Goal: Task Accomplishment & Management: Use online tool/utility

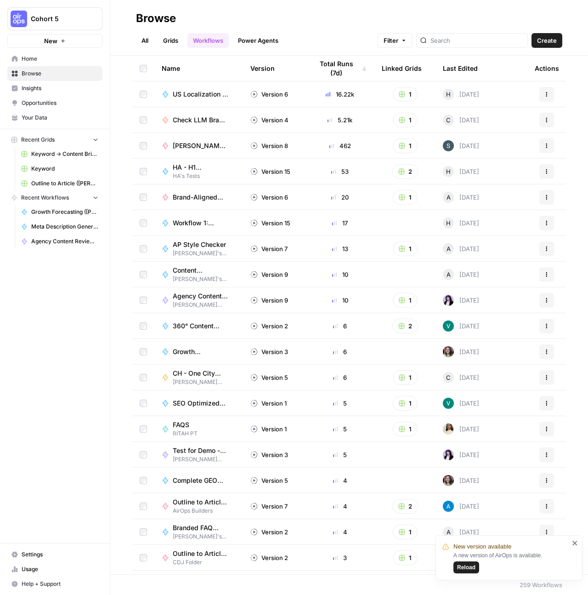
drag, startPoint x: 38, startPoint y: 115, endPoint x: 96, endPoint y: 124, distance: 58.6
click at [38, 115] on span "Your Data" at bounding box center [60, 118] width 77 height 8
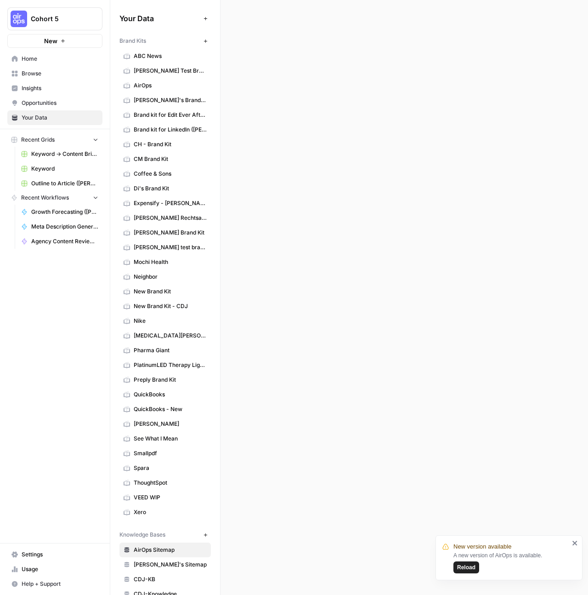
click at [35, 75] on span "Browse" at bounding box center [60, 73] width 77 height 8
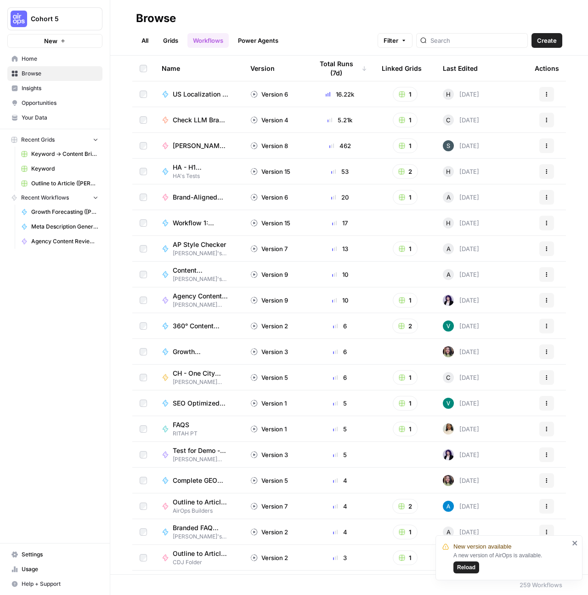
click at [483, 34] on div at bounding box center [472, 40] width 112 height 15
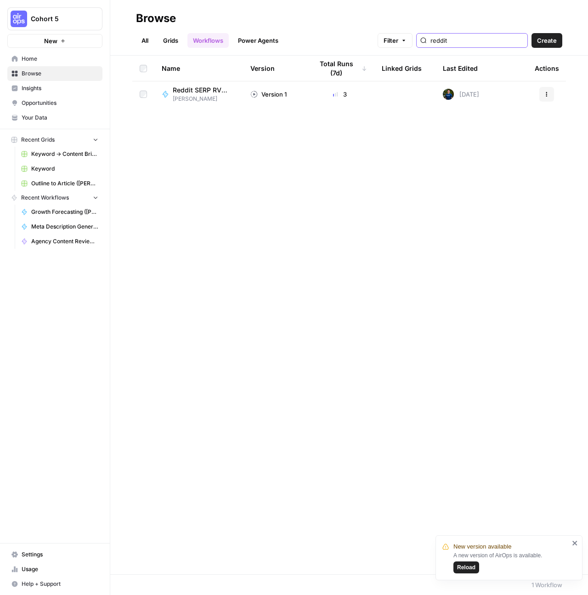
type input "reddit"
click at [552, 96] on button "Actions" at bounding box center [547, 94] width 15 height 15
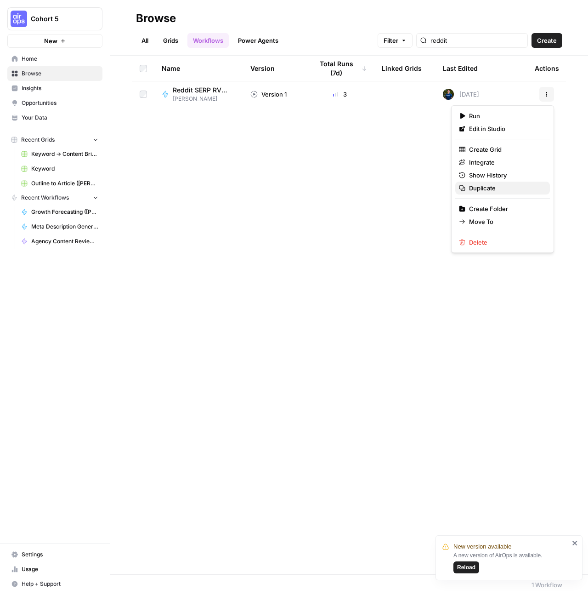
click at [503, 192] on span "Duplicate" at bounding box center [506, 187] width 74 height 9
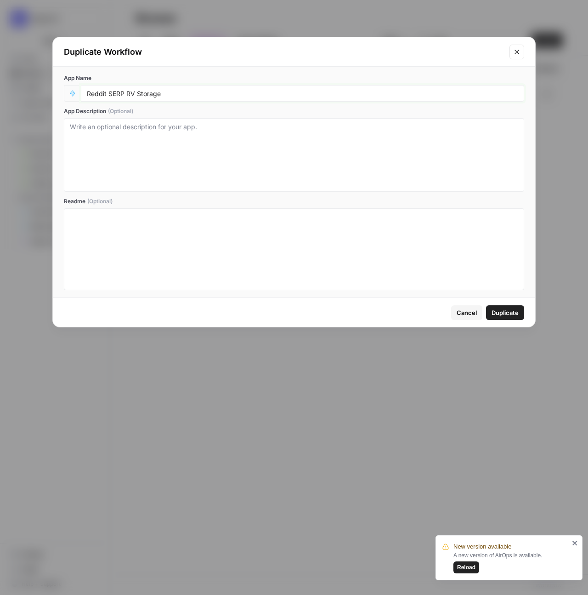
drag, startPoint x: 181, startPoint y: 94, endPoint x: 124, endPoint y: 97, distance: 57.1
click at [124, 97] on input "Reddit SERP RV Storage" at bounding box center [303, 93] width 432 height 8
type input "Reddit SERP (Hope test)"
click at [500, 309] on span "Duplicate" at bounding box center [505, 312] width 27 height 9
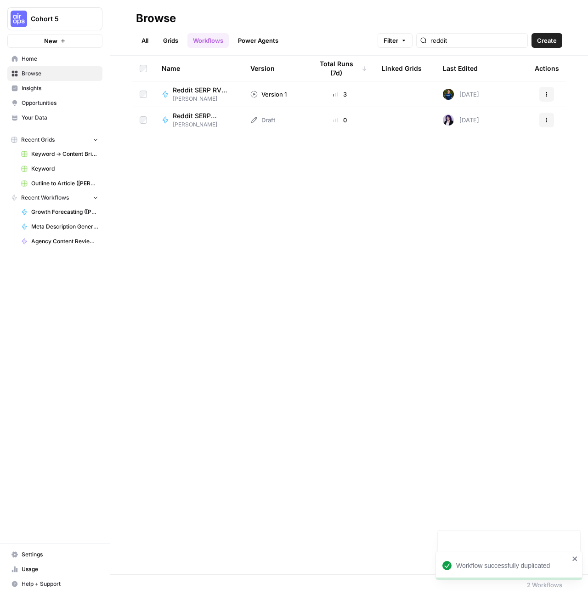
click at [26, 110] on link "Your Data" at bounding box center [54, 117] width 95 height 15
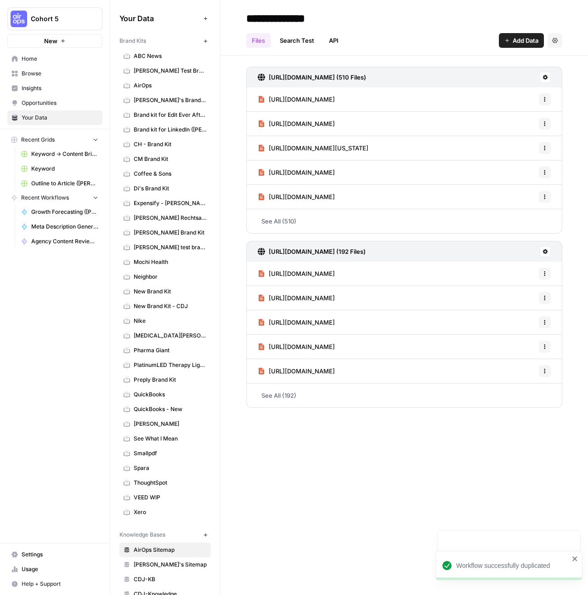
click at [23, 74] on span "Browse" at bounding box center [60, 73] width 77 height 8
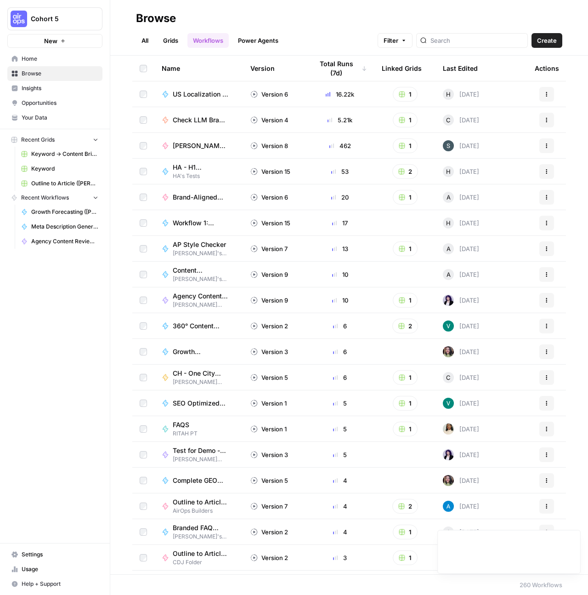
click at [473, 35] on div at bounding box center [472, 40] width 112 height 15
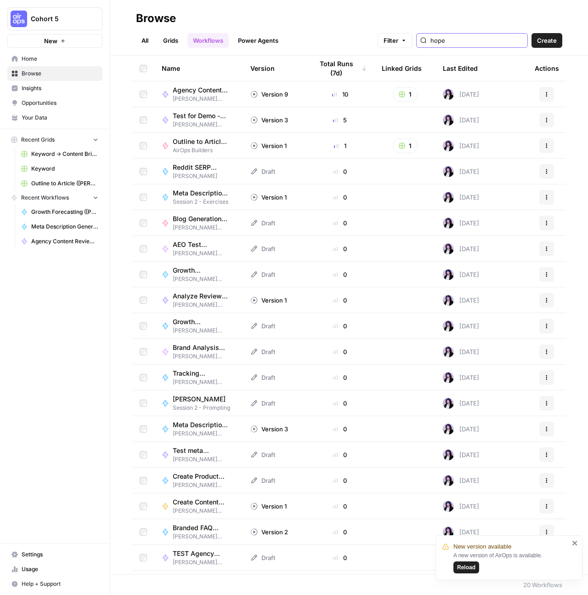
type input "hope"
click at [150, 40] on link "All" at bounding box center [145, 40] width 18 height 15
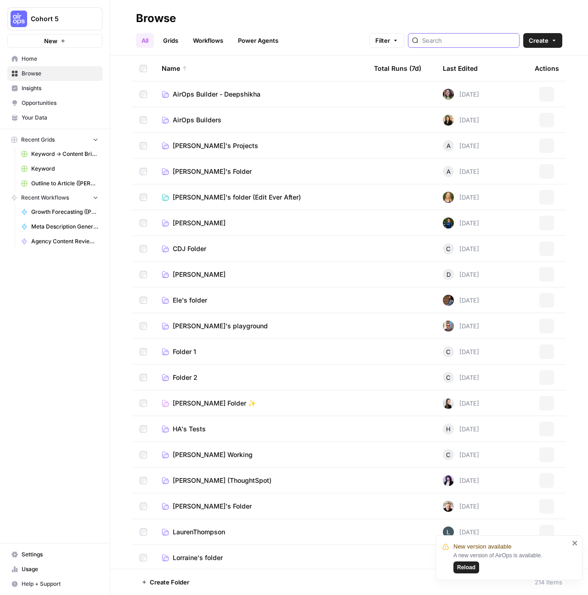
click at [465, 41] on input "search" at bounding box center [468, 40] width 93 height 9
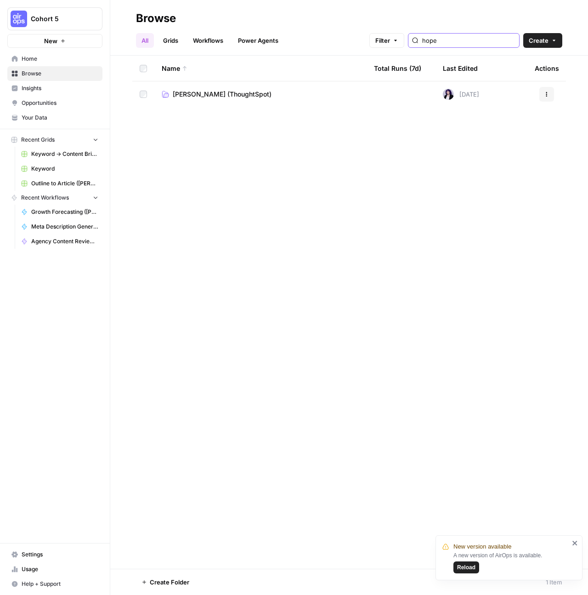
type input "hope"
click at [145, 40] on link "All" at bounding box center [145, 40] width 18 height 15
click at [202, 42] on link "Workflows" at bounding box center [208, 40] width 41 height 15
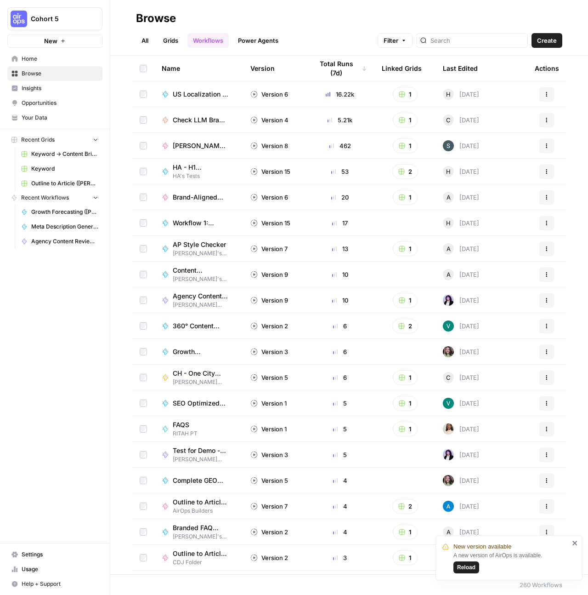
click at [469, 35] on div at bounding box center [472, 40] width 112 height 15
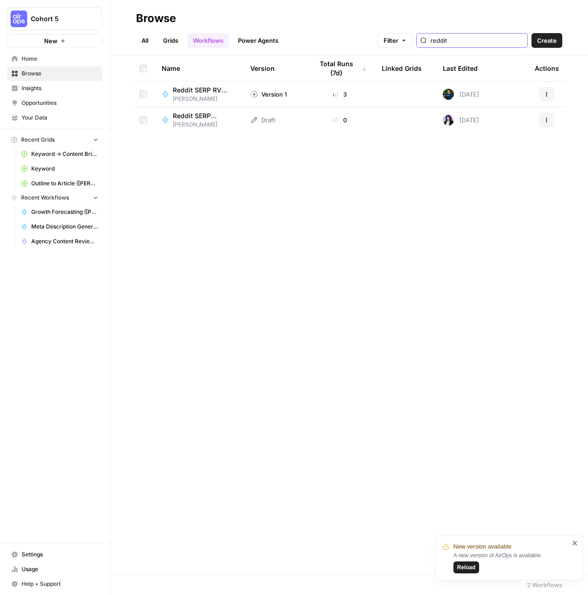
type input "reddit"
click at [191, 120] on span "Reddit SERP (Hope test)" at bounding box center [201, 115] width 56 height 9
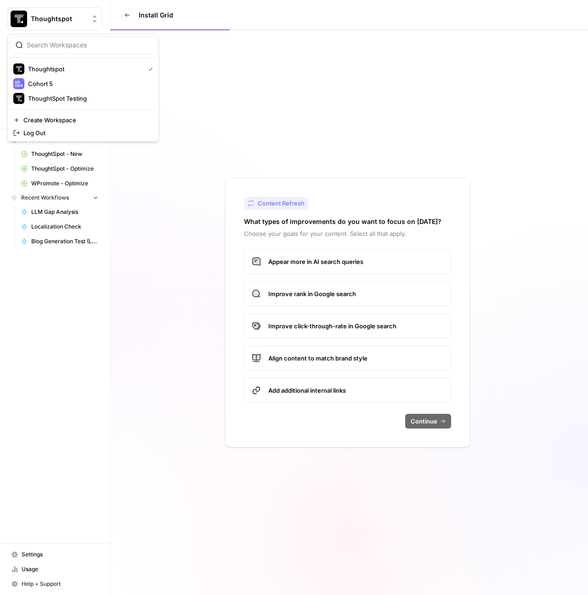
click at [45, 18] on span "Thoughtspot" at bounding box center [59, 18] width 56 height 9
click at [61, 80] on span "Cohort 5" at bounding box center [88, 83] width 121 height 9
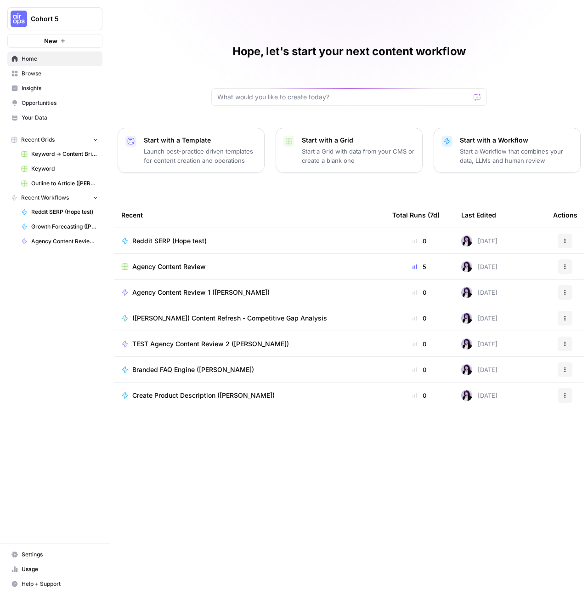
click at [239, 293] on span "Agency Content Review 1 ([PERSON_NAME])" at bounding box center [200, 292] width 137 height 9
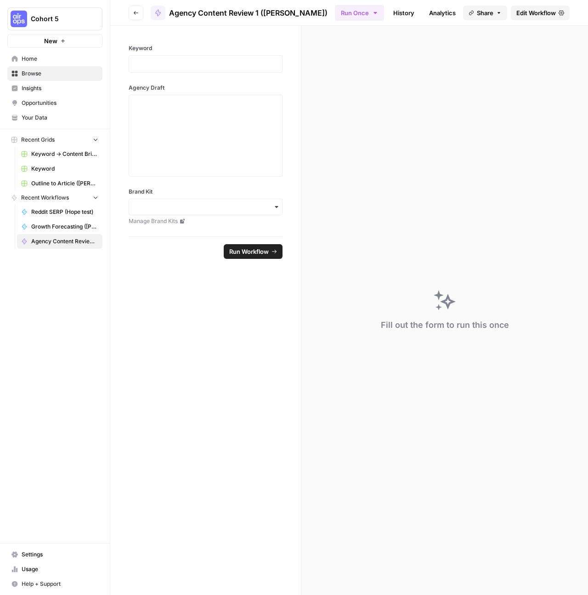
click at [540, 11] on span "Edit Workflow" at bounding box center [537, 12] width 40 height 9
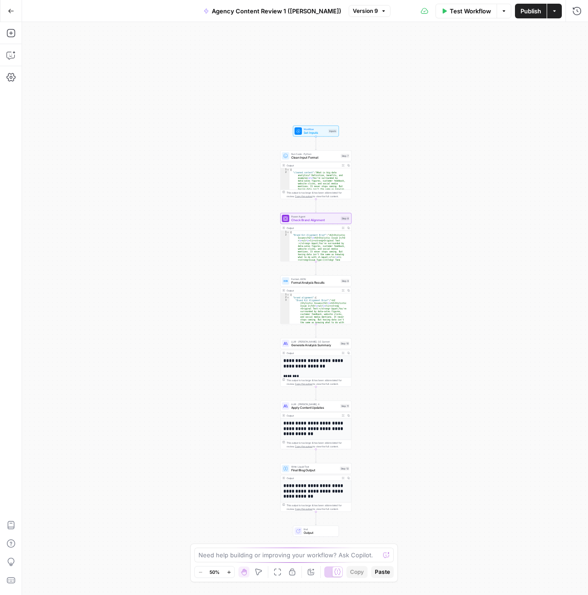
click at [253, 571] on div "Zoom Out 50% Zoom In Hand Move Fit to View Lock/Unlock Annotate Workflow Copy P…" at bounding box center [293, 572] width 199 height 12
click at [259, 573] on icon "button" at bounding box center [258, 571] width 7 height 7
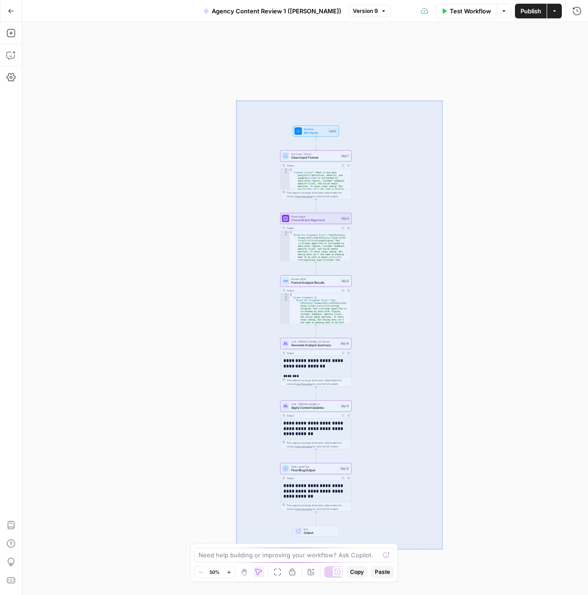
drag, startPoint x: 236, startPoint y: 100, endPoint x: 443, endPoint y: 549, distance: 494.2
click at [443, 549] on div "Workflow Set Inputs Inputs Run Code · Python Clean Input Format Step 7 Output E…" at bounding box center [305, 308] width 566 height 573
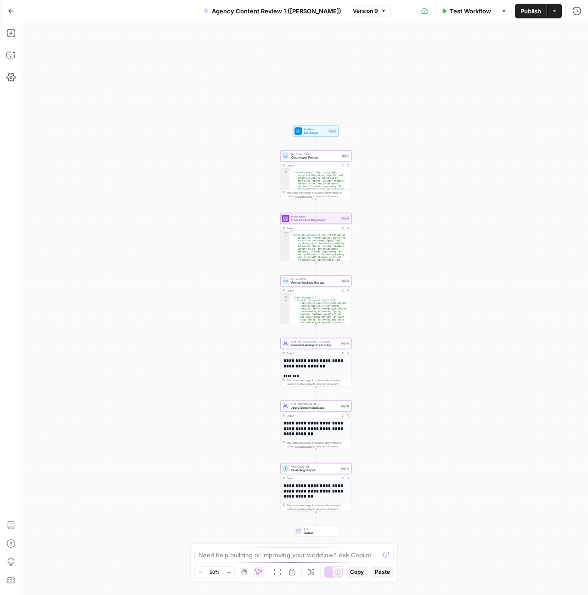
click at [351, 575] on span "Copy" at bounding box center [357, 572] width 14 height 8
click at [11, 10] on icon "button" at bounding box center [11, 11] width 6 height 6
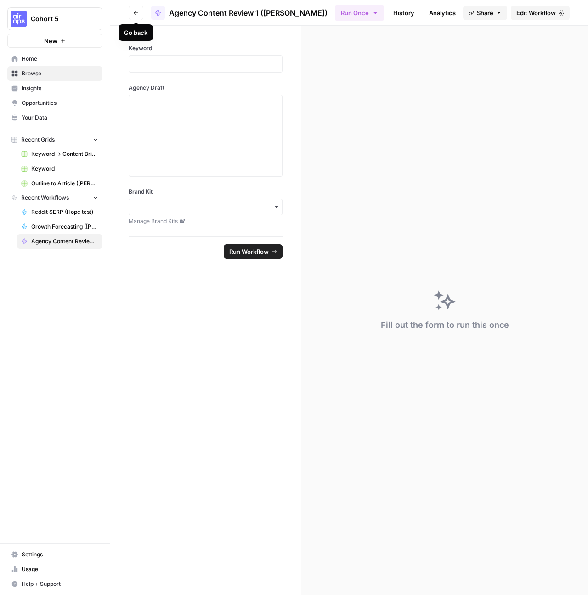
click at [135, 10] on icon "button" at bounding box center [136, 13] width 6 height 6
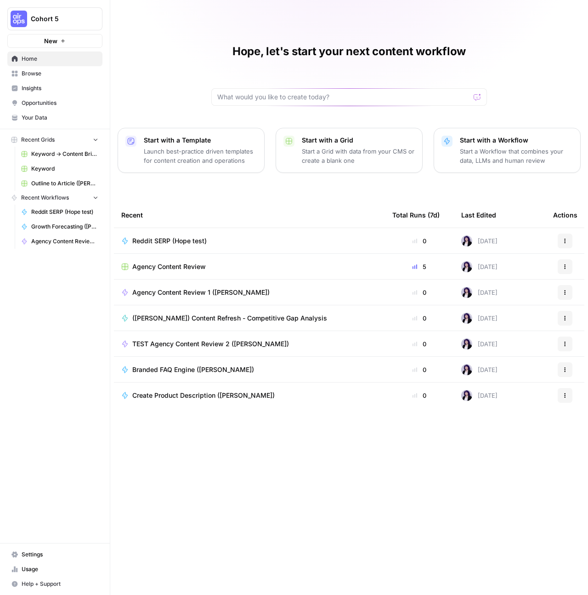
click at [565, 291] on icon "button" at bounding box center [566, 293] width 6 height 6
click at [219, 293] on span "Agency Content Review 1 (Hope Siler)" at bounding box center [200, 292] width 137 height 9
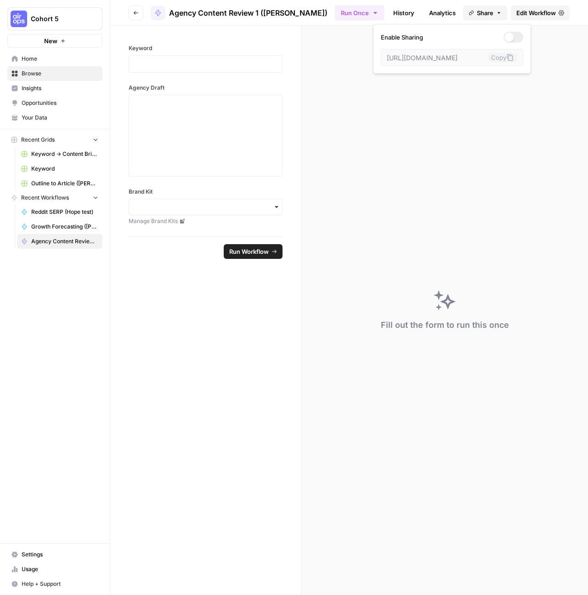
click at [497, 13] on icon "button" at bounding box center [499, 13] width 6 height 6
click at [505, 36] on div at bounding box center [509, 37] width 9 height 9
click at [488, 55] on button "Copy" at bounding box center [503, 57] width 30 height 9
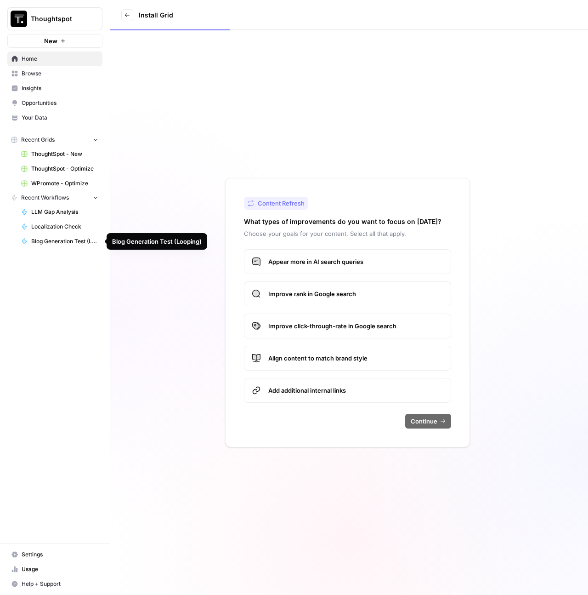
click at [45, 35] on button "New" at bounding box center [54, 41] width 95 height 14
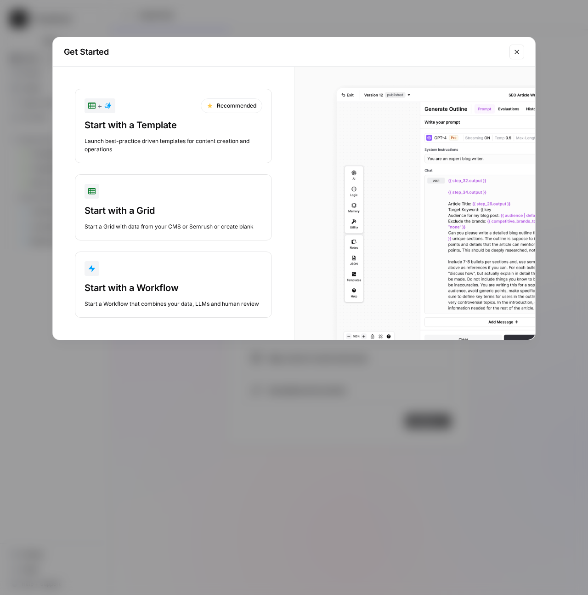
click at [163, 285] on div "Start with a Workflow" at bounding box center [174, 287] width 178 height 13
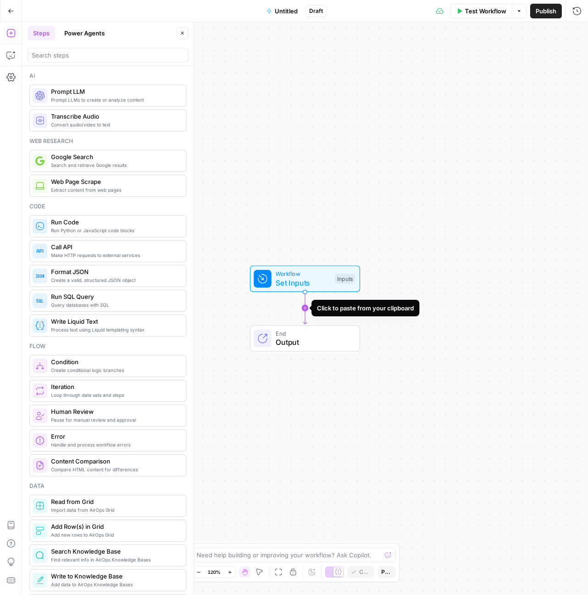
click at [306, 308] on icon "Edge from start to end" at bounding box center [304, 308] width 3 height 32
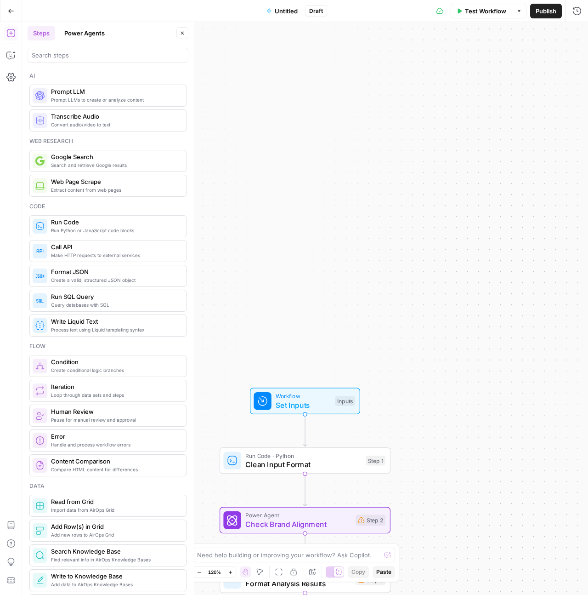
click at [280, 11] on span "Untitled" at bounding box center [286, 10] width 23 height 9
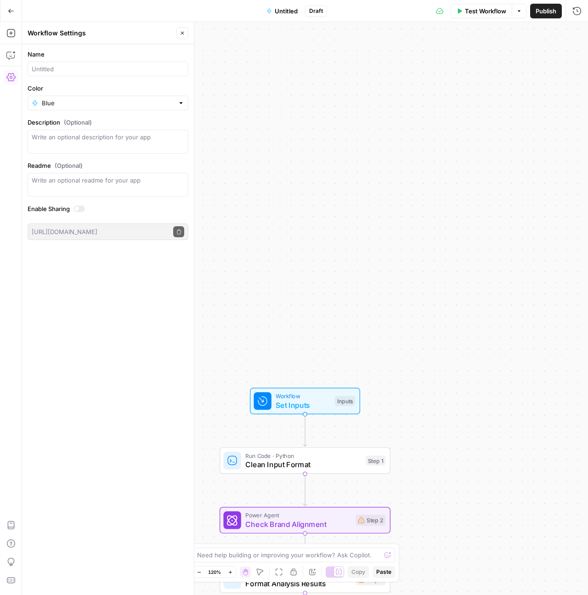
click at [90, 74] on div at bounding box center [108, 69] width 161 height 15
type input "Latest Cohort Test copy - add inputs"
click at [8, 11] on icon "button" at bounding box center [11, 11] width 6 height 6
